Goal: Information Seeking & Learning: Understand process/instructions

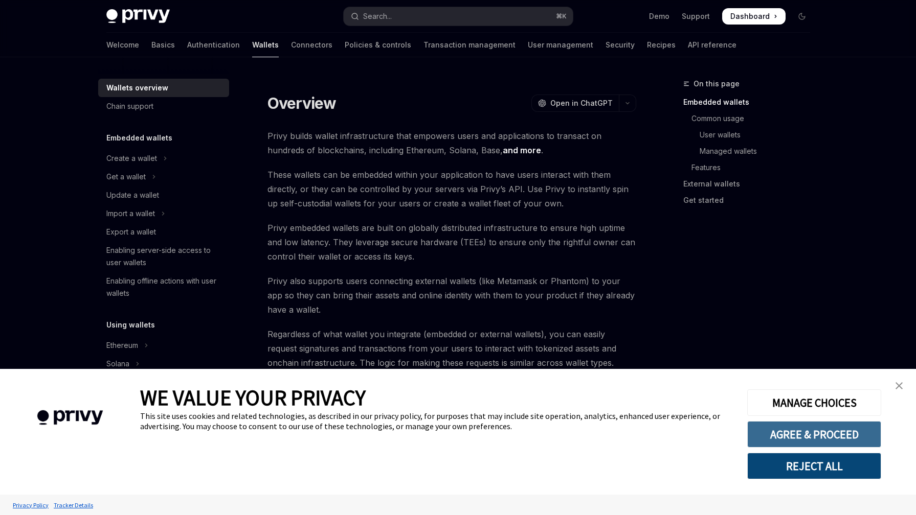
click at [801, 438] on button "AGREE & PROCEED" at bounding box center [814, 434] width 134 height 27
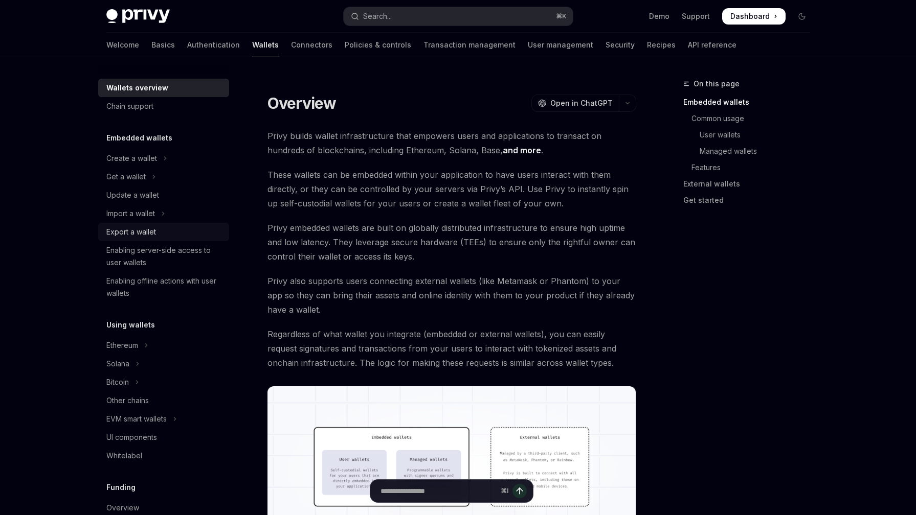
click at [147, 230] on div "Export a wallet" at bounding box center [131, 232] width 50 height 12
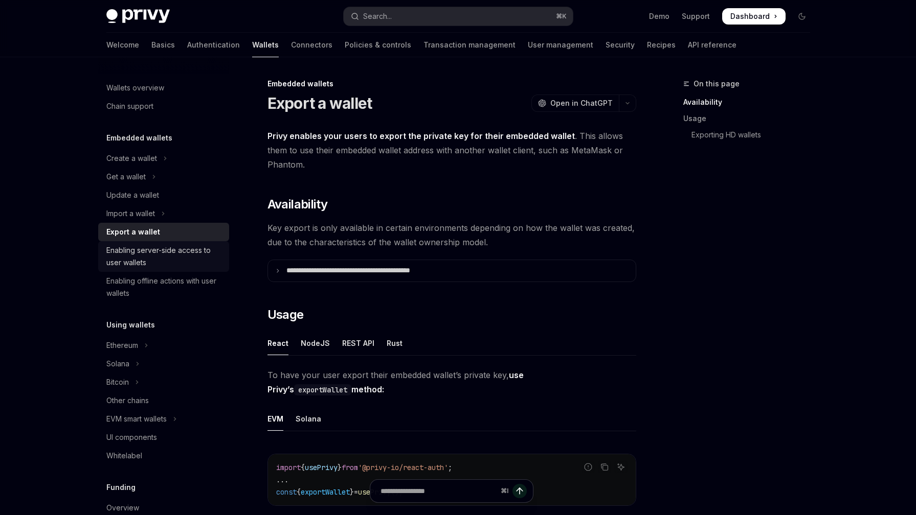
click at [152, 250] on div "Enabling server-side access to user wallets" at bounding box center [164, 256] width 117 height 25
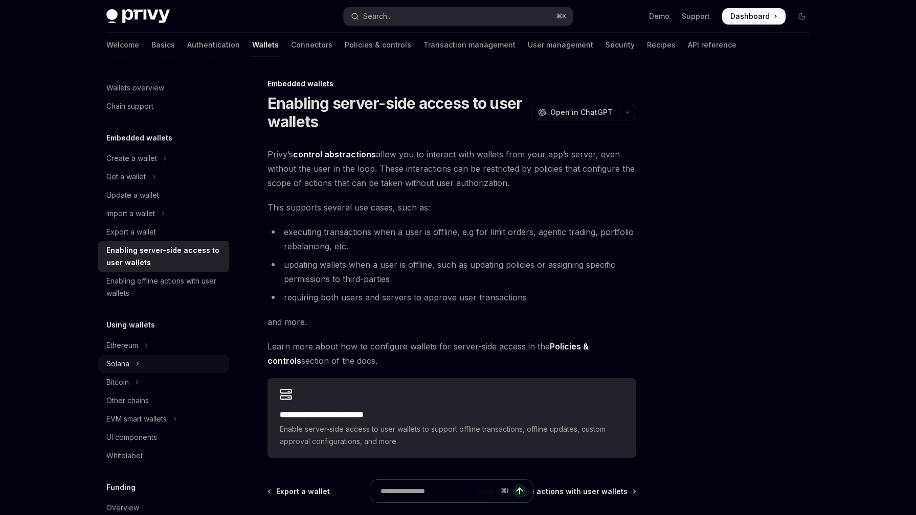
click at [116, 369] on div "Solana" at bounding box center [117, 364] width 23 height 12
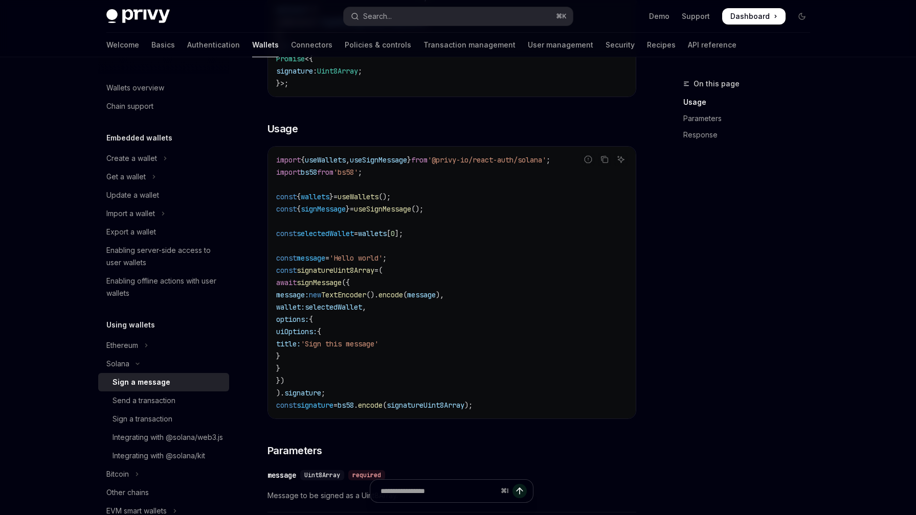
scroll to position [284, 0]
click at [166, 398] on div "Send a transaction" at bounding box center [143, 401] width 63 height 12
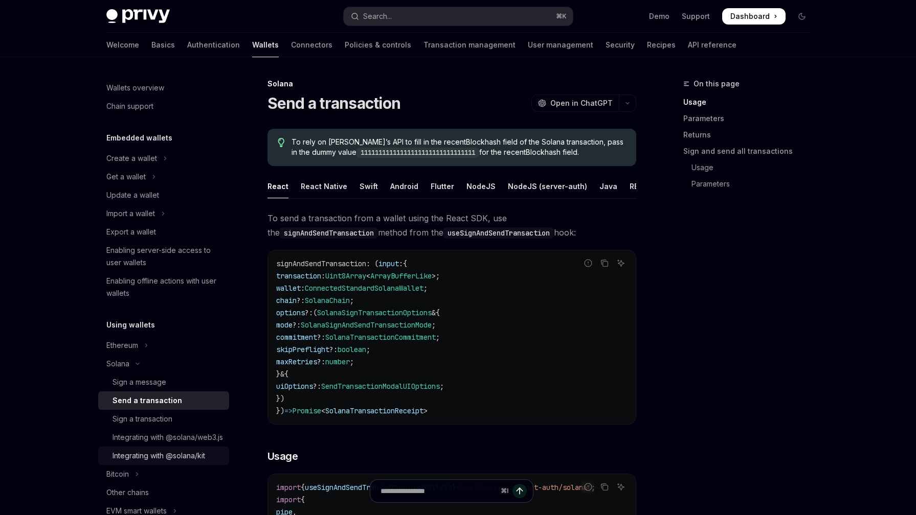
click at [189, 462] on div "Integrating with @solana/kit" at bounding box center [158, 456] width 93 height 12
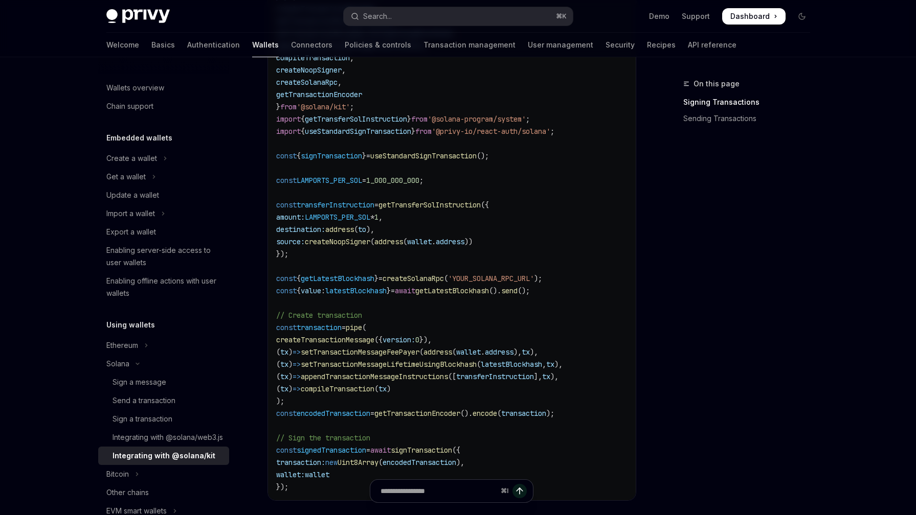
scroll to position [437, 0]
click at [148, 176] on button "Get a wallet" at bounding box center [163, 177] width 131 height 18
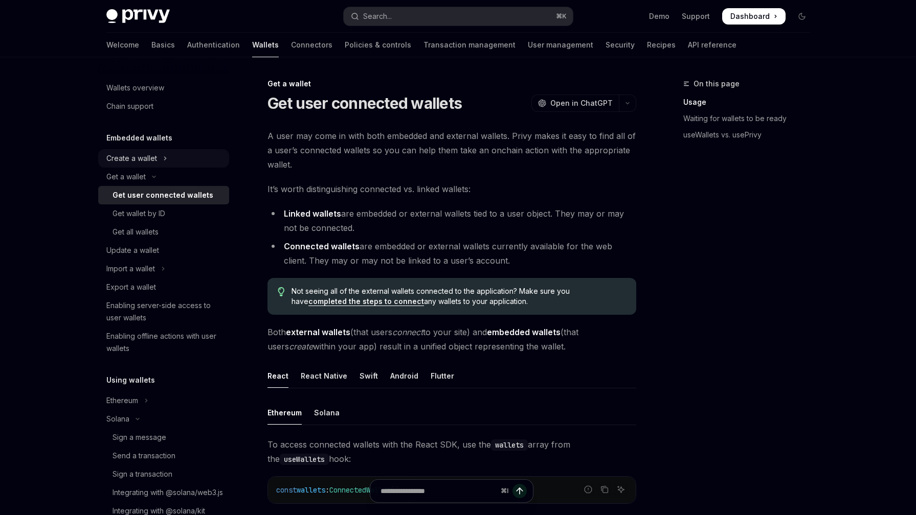
click at [162, 162] on button "Create a wallet" at bounding box center [163, 158] width 131 height 18
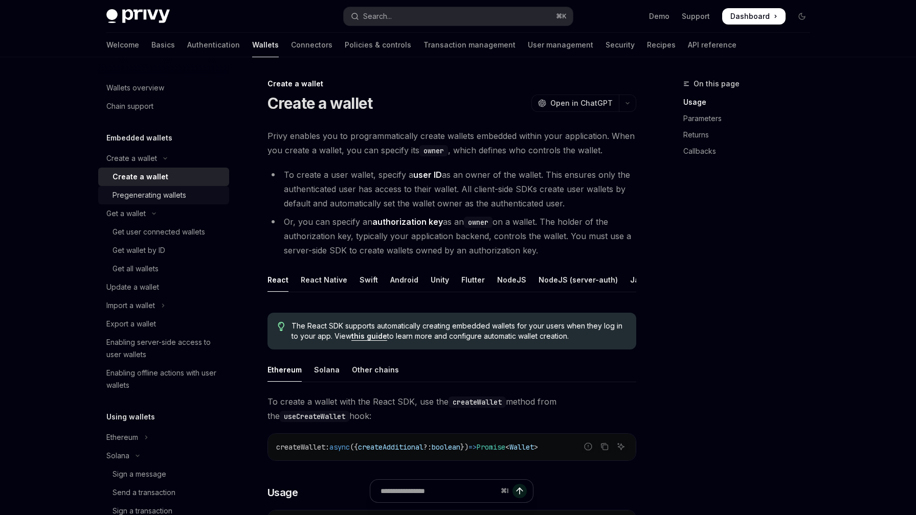
click at [186, 195] on div "Pregenerating wallets" at bounding box center [167, 195] width 110 height 12
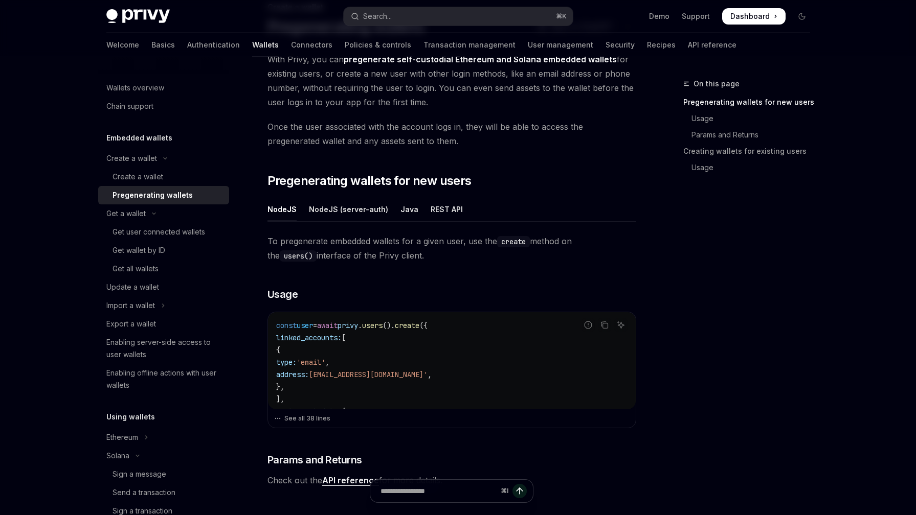
scroll to position [80, 0]
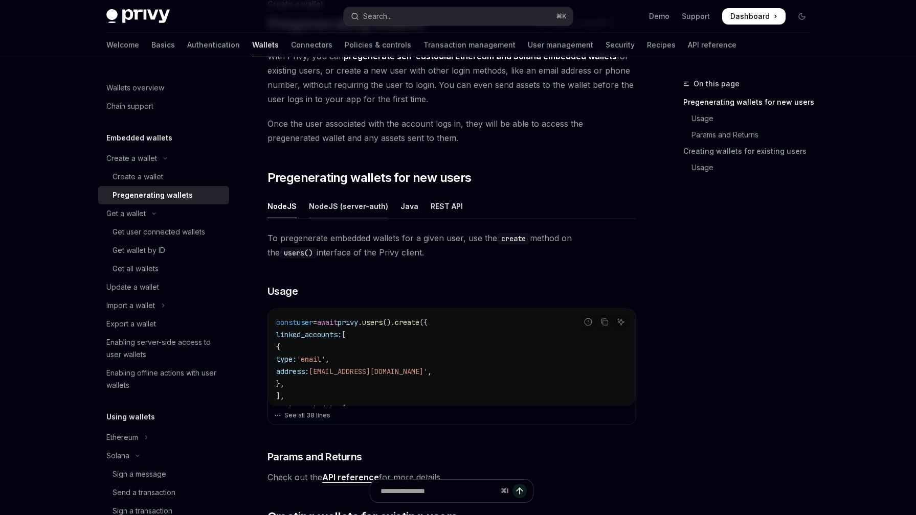
click at [359, 204] on div "NodeJS (server-auth)" at bounding box center [348, 206] width 79 height 24
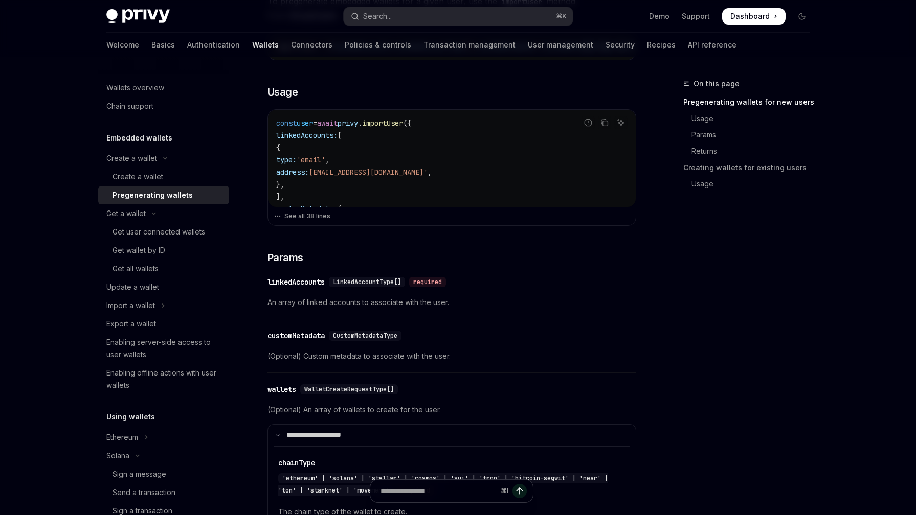
scroll to position [372, 0]
click at [162, 234] on div "Get user connected wallets" at bounding box center [158, 232] width 93 height 12
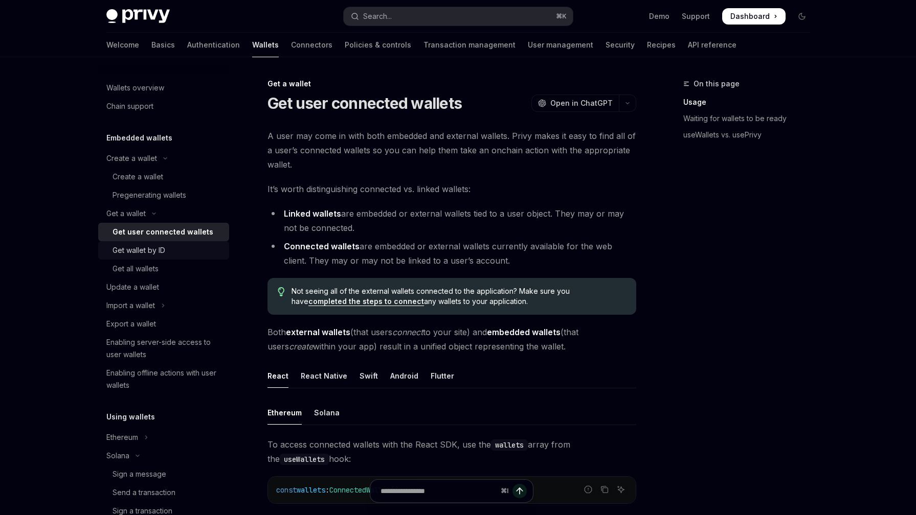
click at [154, 252] on div "Get wallet by ID" at bounding box center [138, 250] width 53 height 12
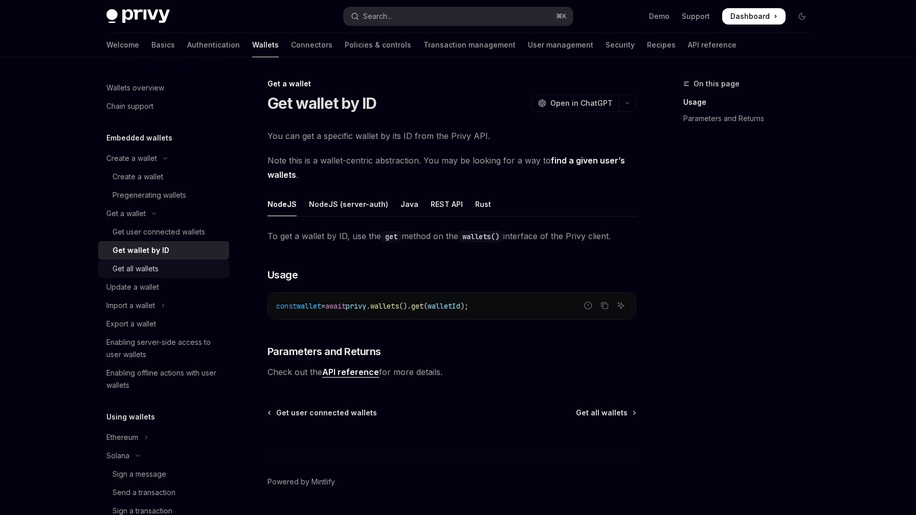
click at [165, 268] on div "Get all wallets" at bounding box center [167, 269] width 110 height 12
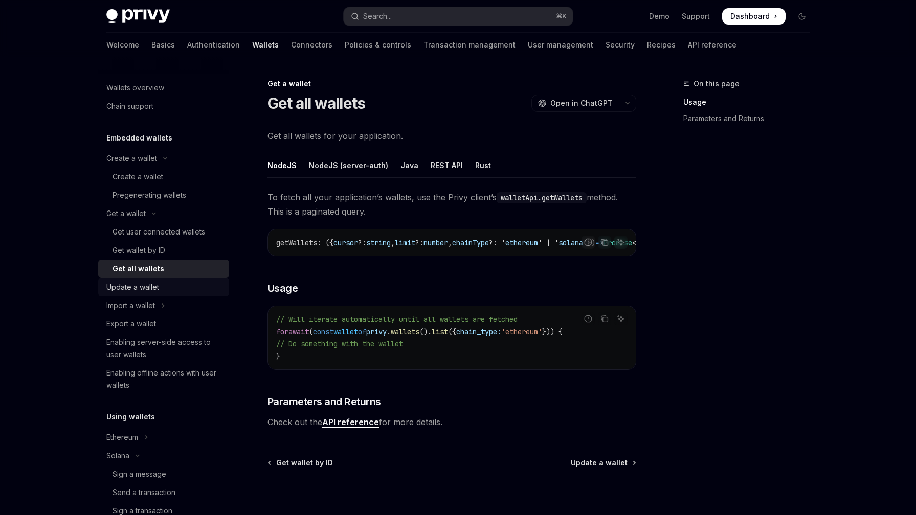
click at [173, 286] on div "Update a wallet" at bounding box center [164, 287] width 117 height 12
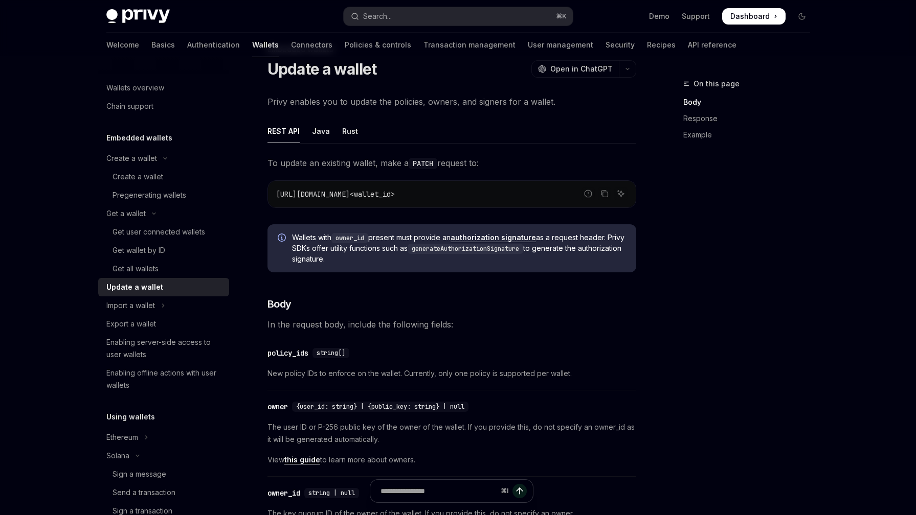
scroll to position [36, 0]
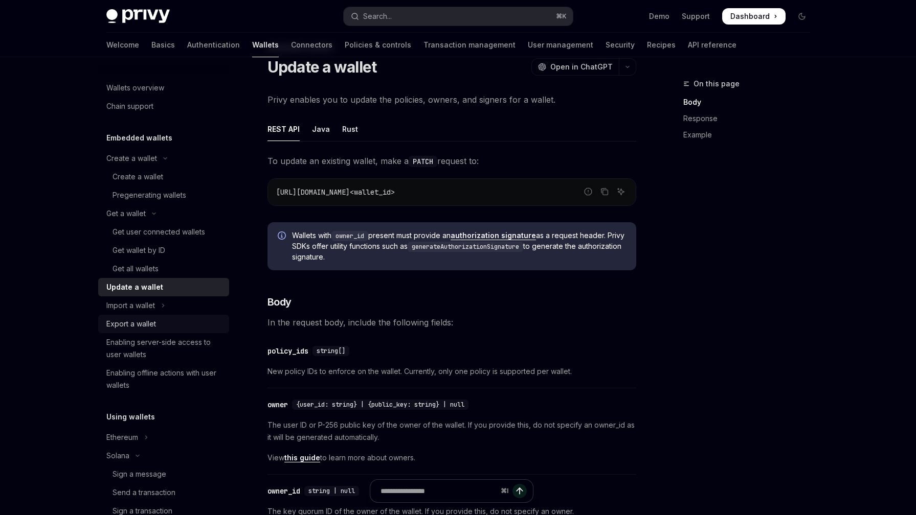
click at [151, 324] on div "Export a wallet" at bounding box center [131, 324] width 50 height 12
type textarea "*"
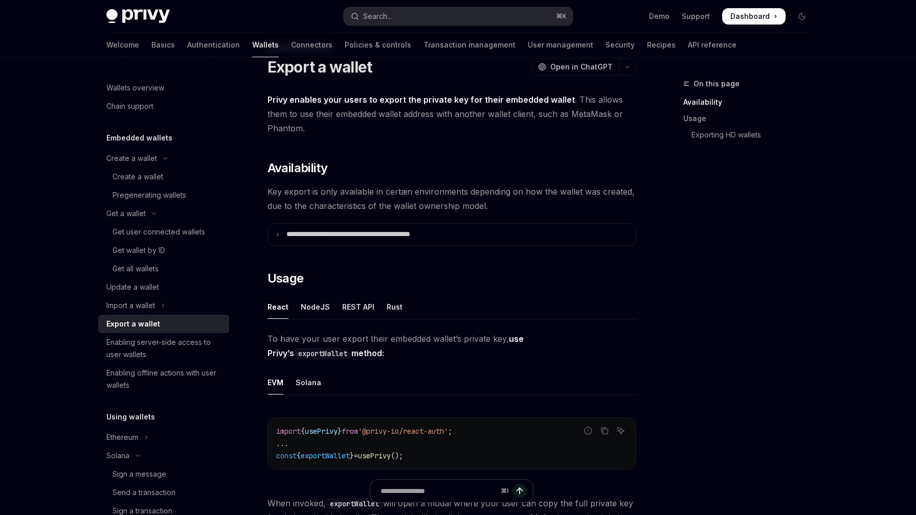
click at [347, 192] on span "Key export is only available in certain environments depending on how the walle…" at bounding box center [451, 199] width 369 height 29
click at [294, 236] on p "**********" at bounding box center [370, 234] width 169 height 9
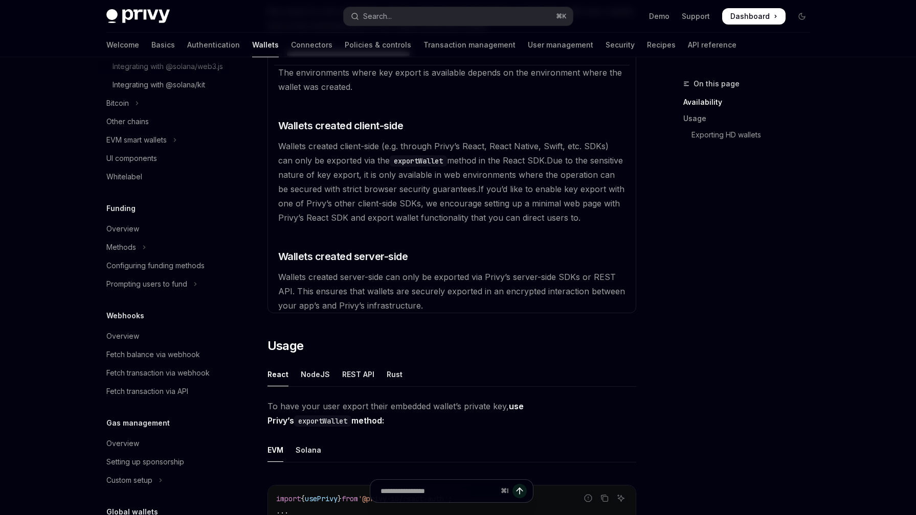
scroll to position [473, 0]
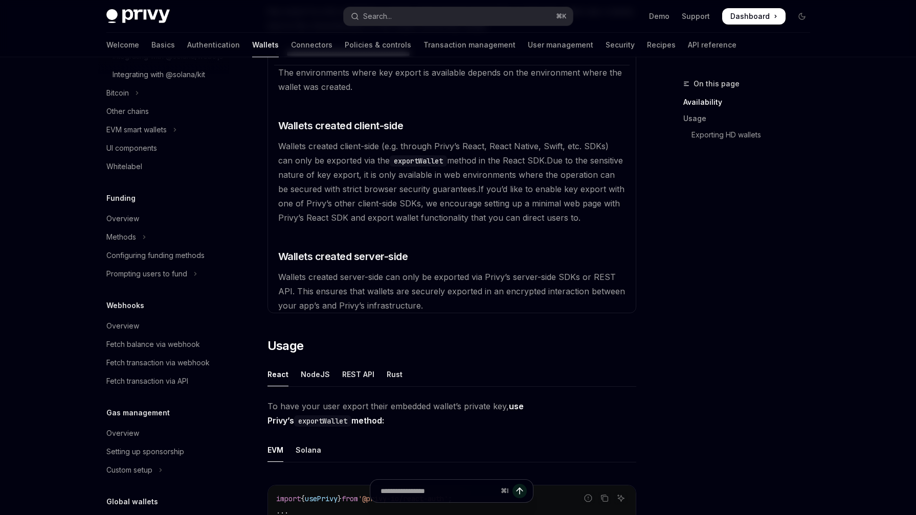
click at [624, 108] on available\ "The environments where key export is available depends on the environment where…" at bounding box center [451, 189] width 355 height 248
